Goal: Task Accomplishment & Management: Manage account settings

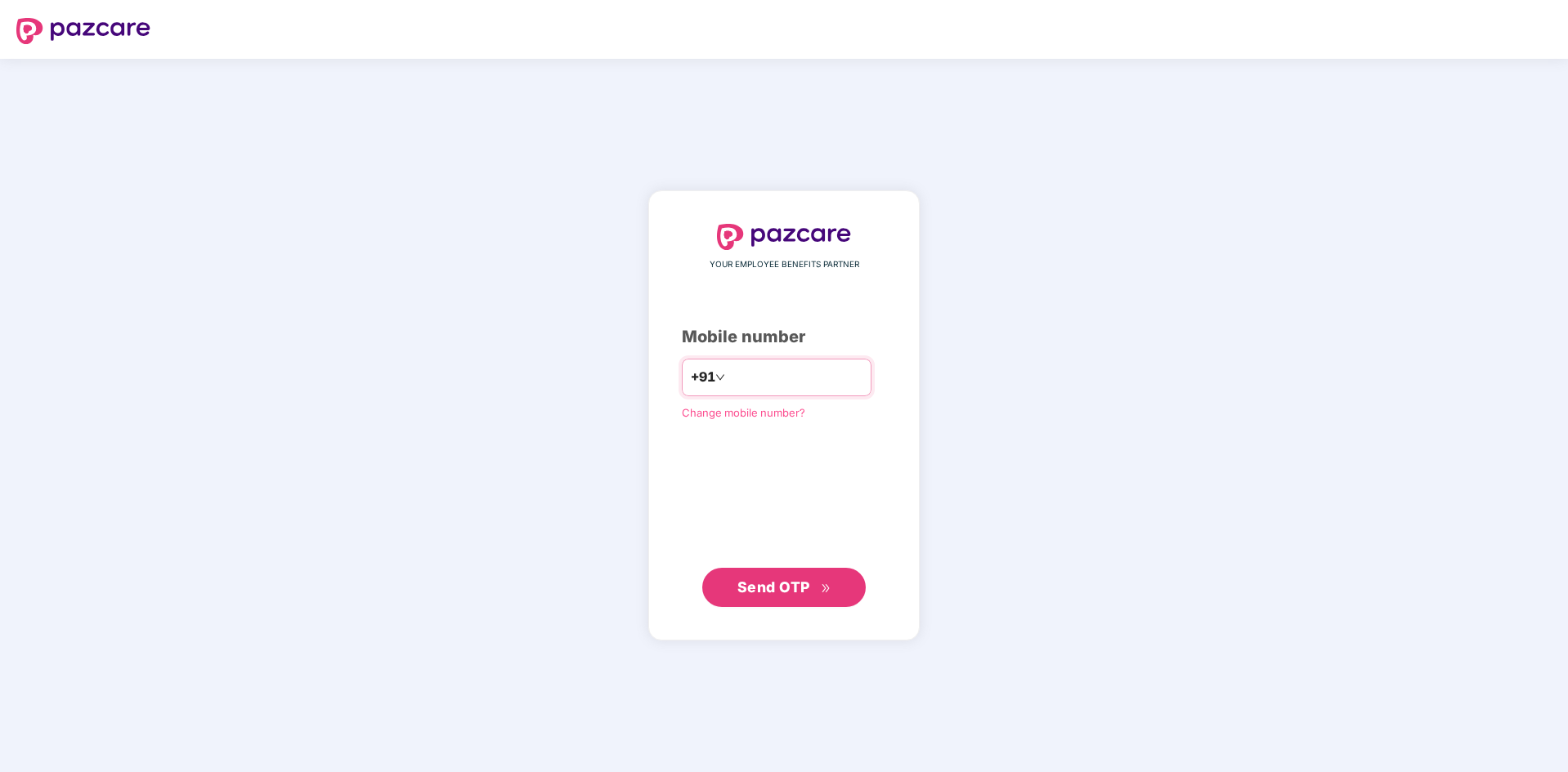
click at [747, 382] on input "number" at bounding box center [795, 377] width 134 height 26
type input "**********"
click at [811, 582] on span "Send OTP" at bounding box center [784, 588] width 94 height 23
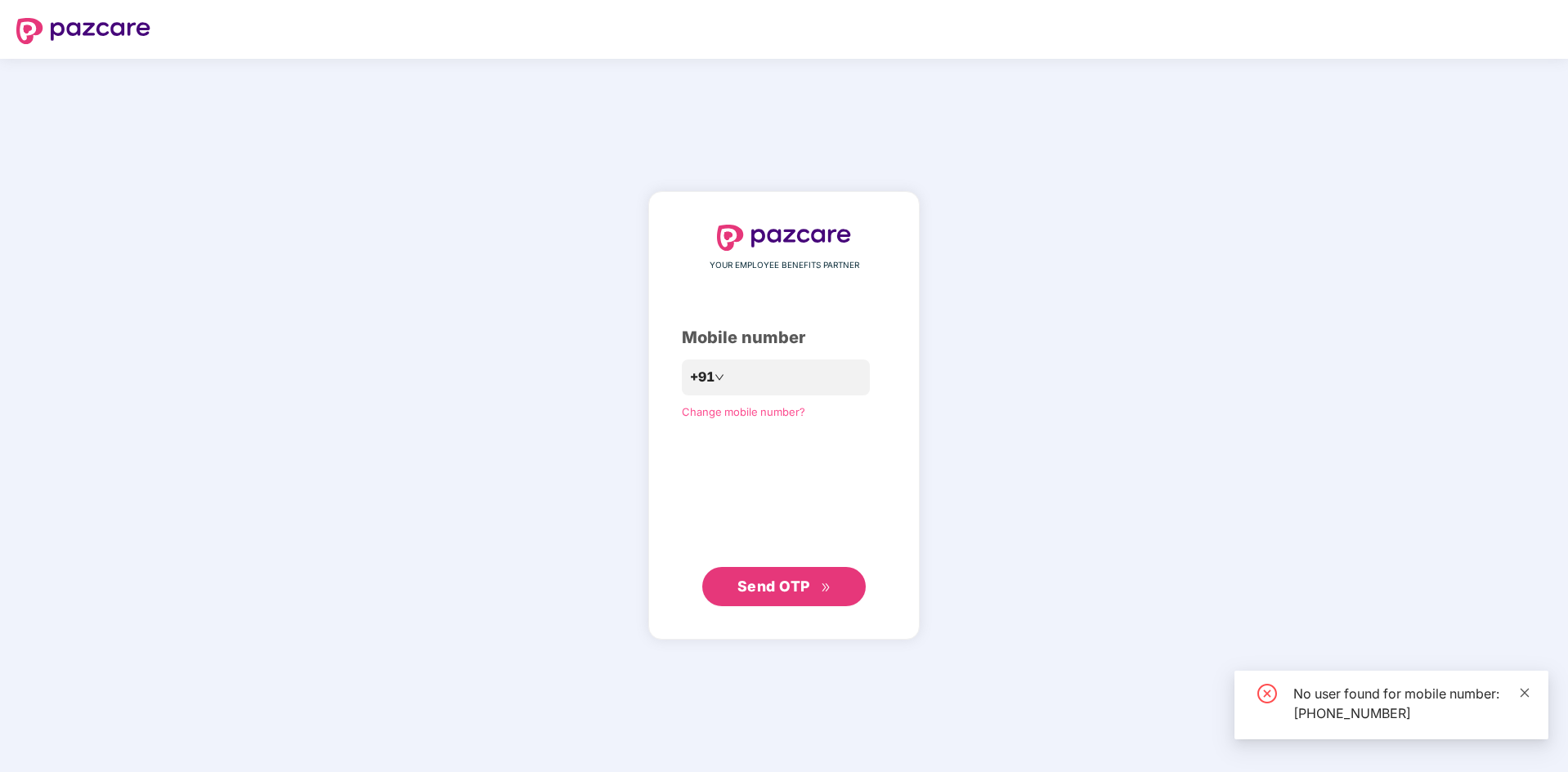
click at [1523, 697] on icon "close" at bounding box center [1524, 693] width 11 height 11
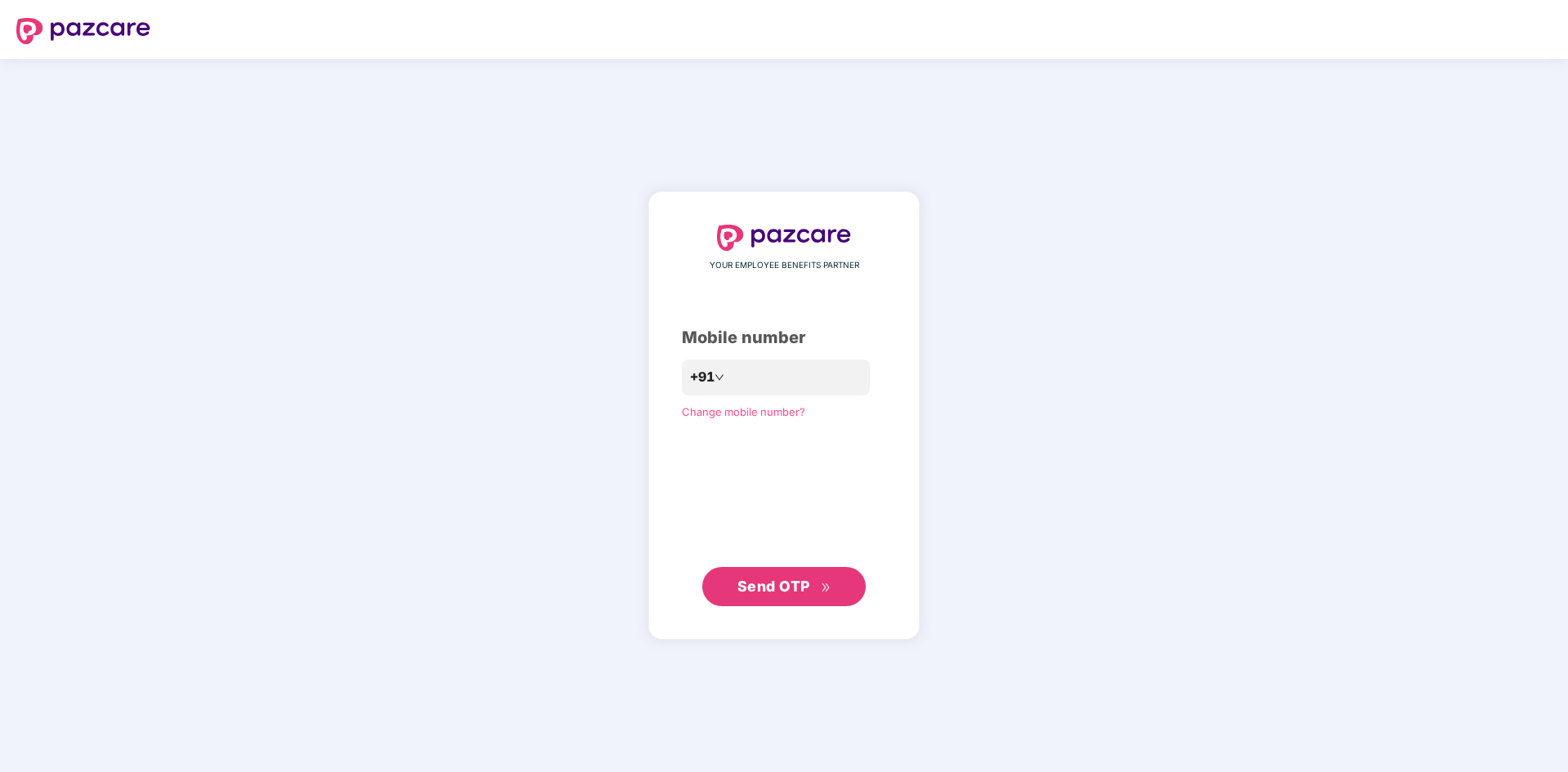
click at [799, 593] on span "Send OTP" at bounding box center [774, 587] width 73 height 17
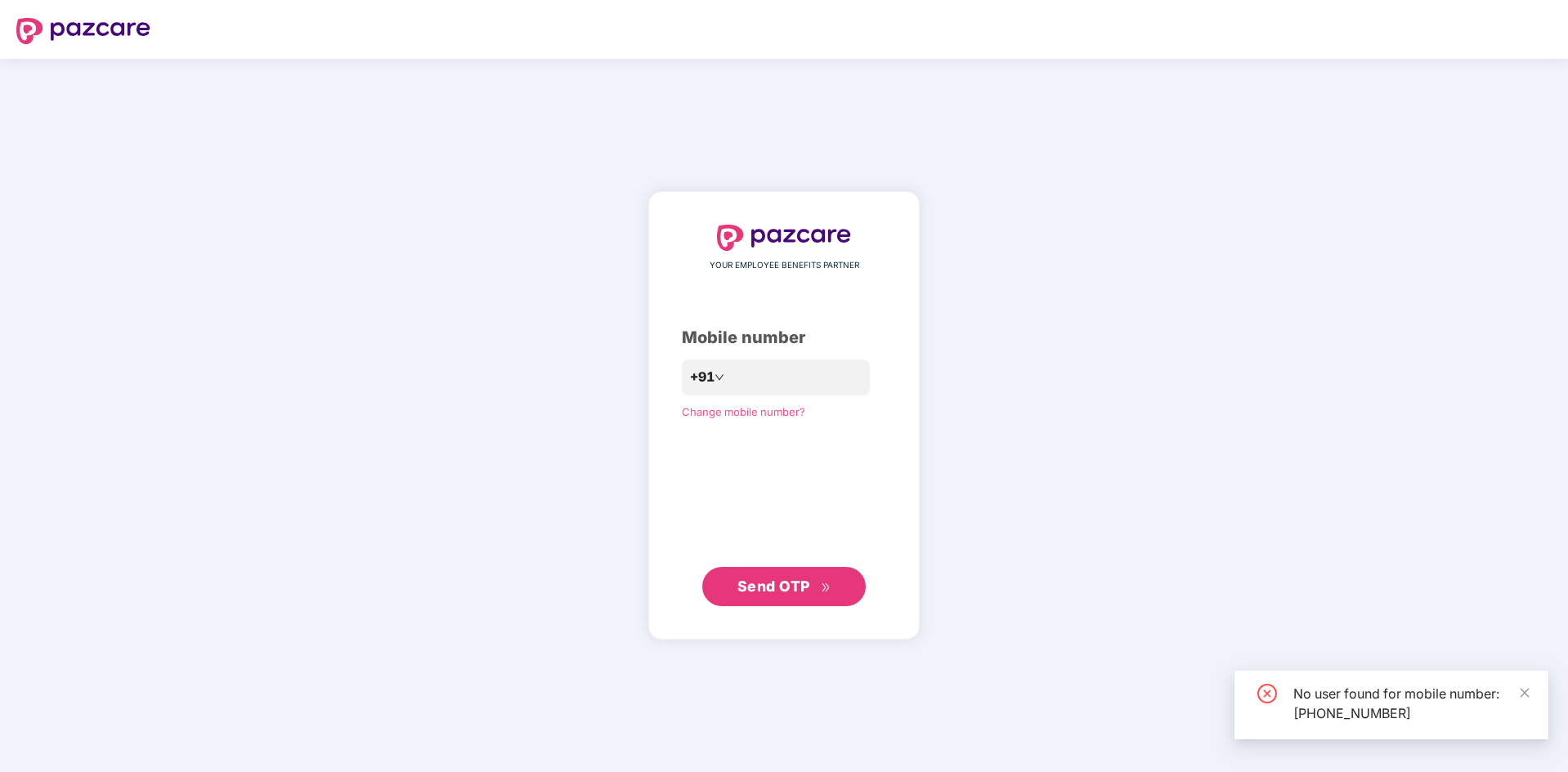
click at [731, 416] on span "Change mobile number?" at bounding box center [742, 412] width 123 height 13
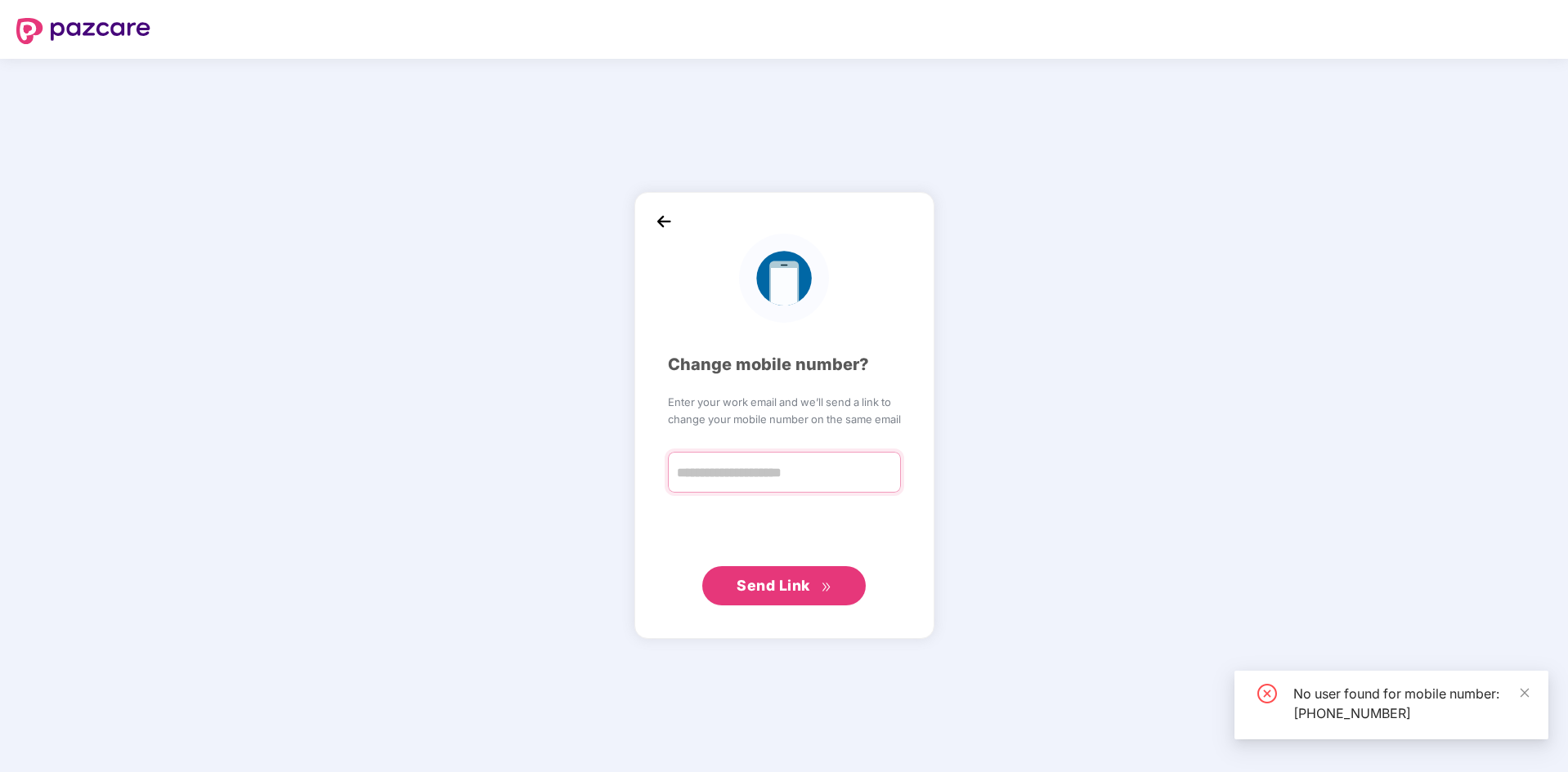
click at [754, 475] on input "text" at bounding box center [784, 472] width 233 height 41
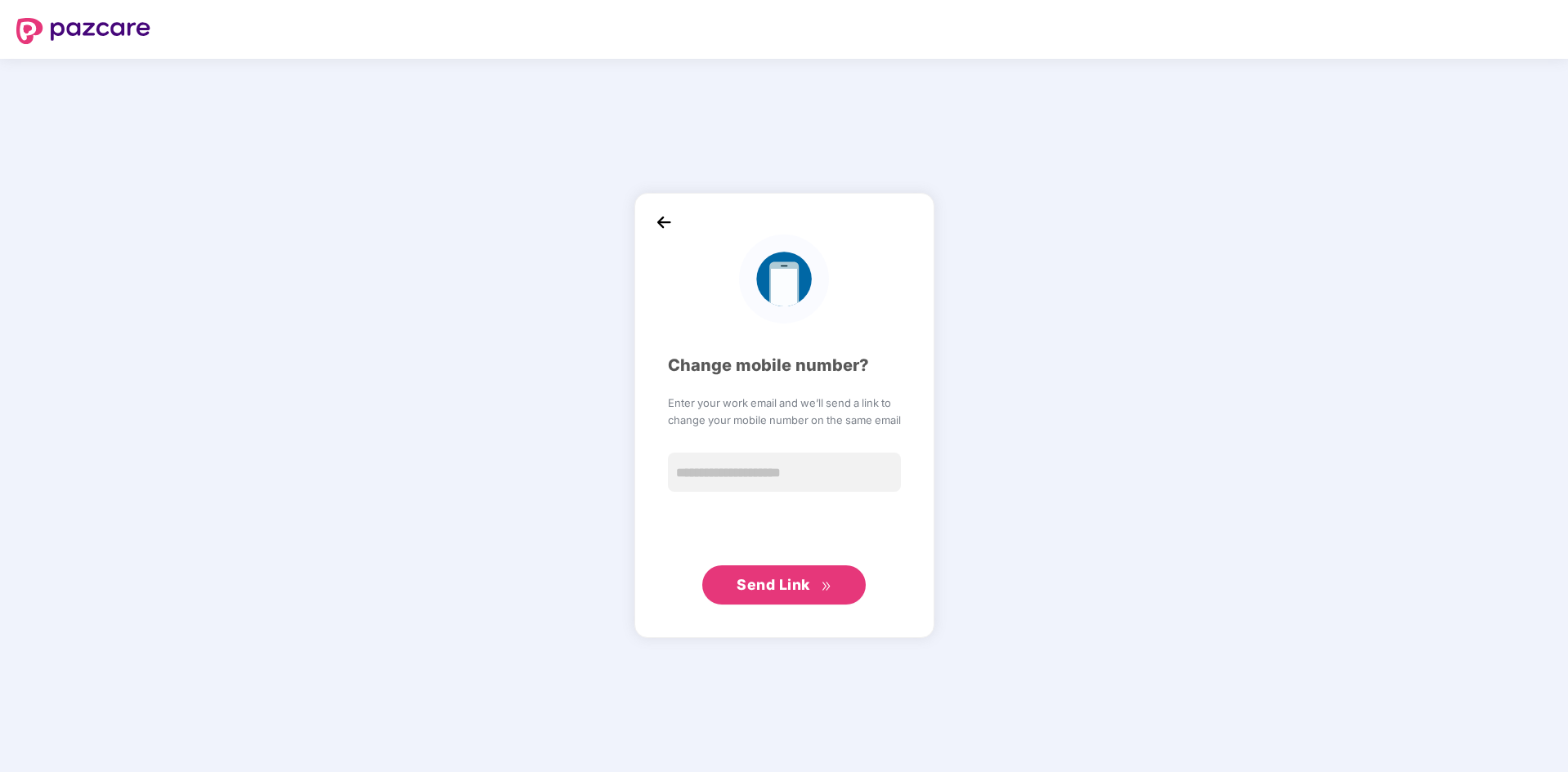
click at [663, 217] on img at bounding box center [664, 223] width 25 height 25
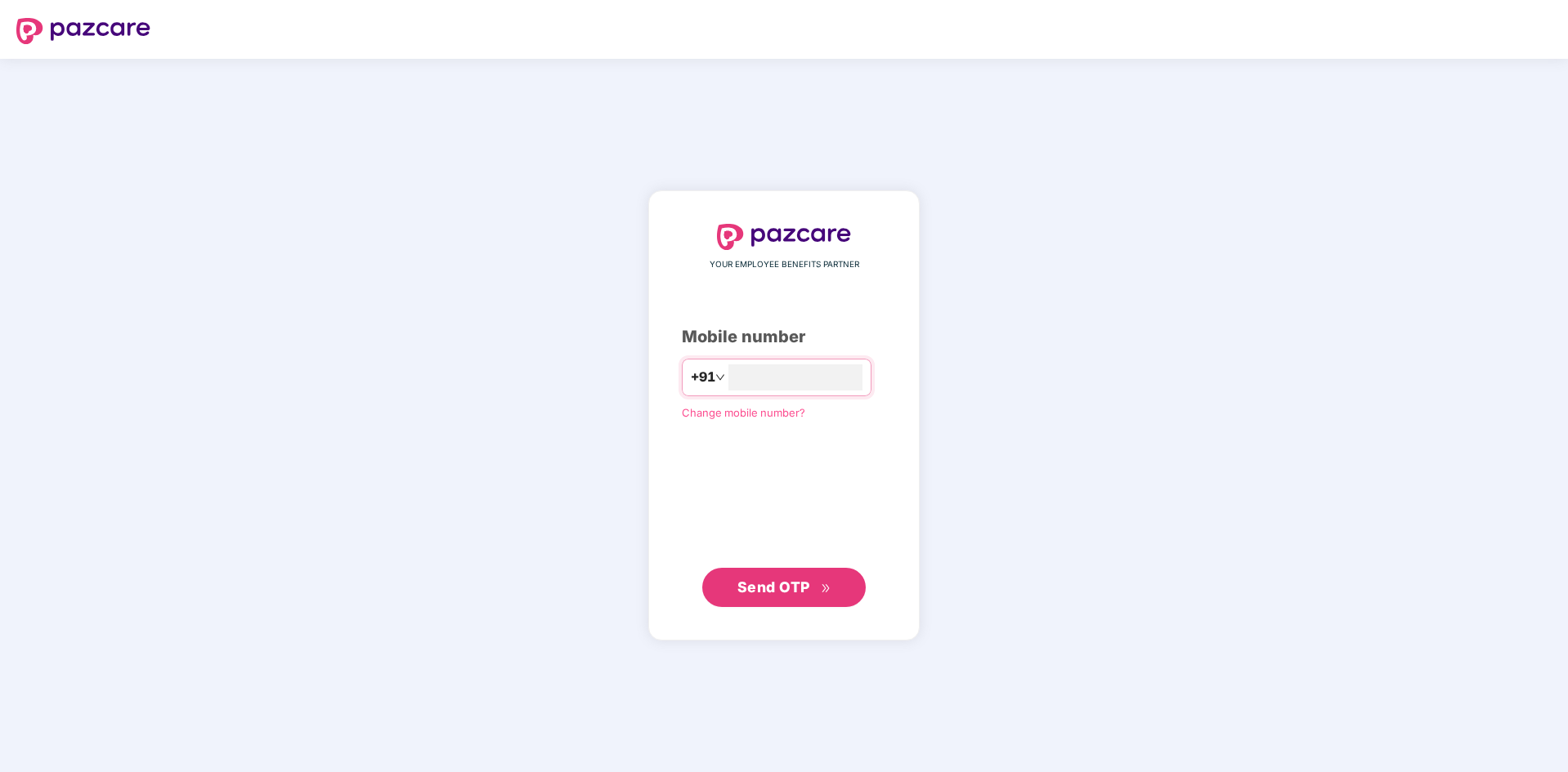
click at [368, 345] on div "YOUR EMPLOYEE BENEFITS PARTNER Mobile number +91 Change mobile number? Send OTP" at bounding box center [784, 416] width 1568 height 714
